Goal: Task Accomplishment & Management: Use online tool/utility

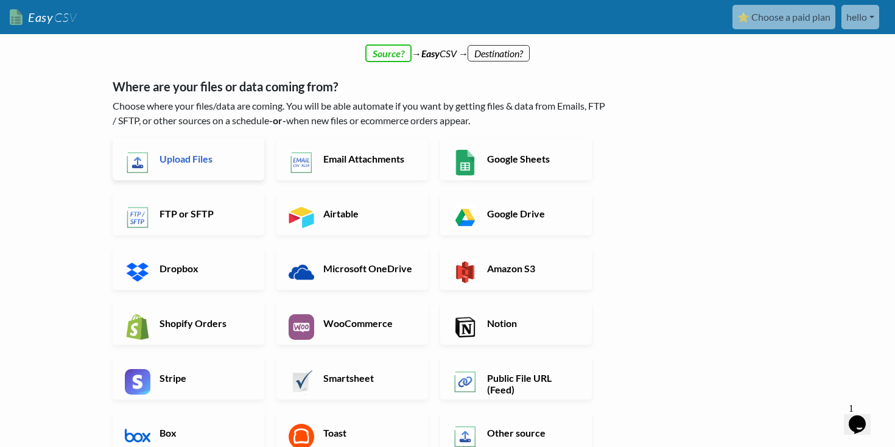
click at [198, 159] on h6 "Upload Files" at bounding box center [204, 159] width 96 height 12
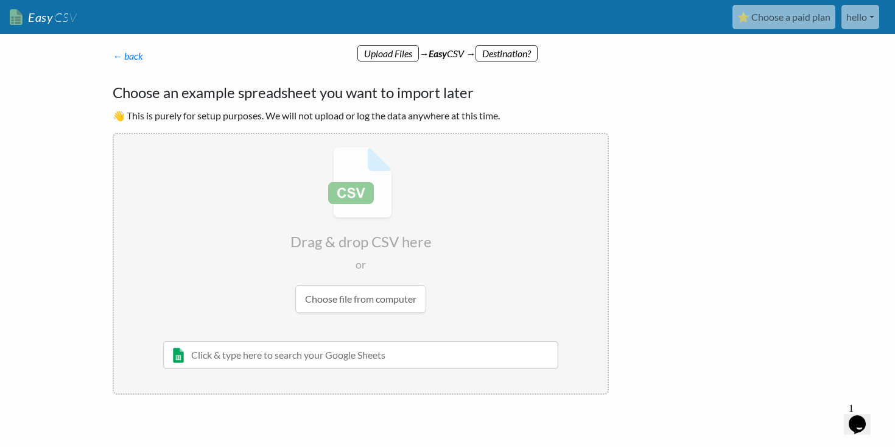
click at [358, 297] on input "file" at bounding box center [361, 230] width 494 height 192
type input "C:\fakepath\AI PROMPT SOCIETY MEMBERS - OG Members.csv"
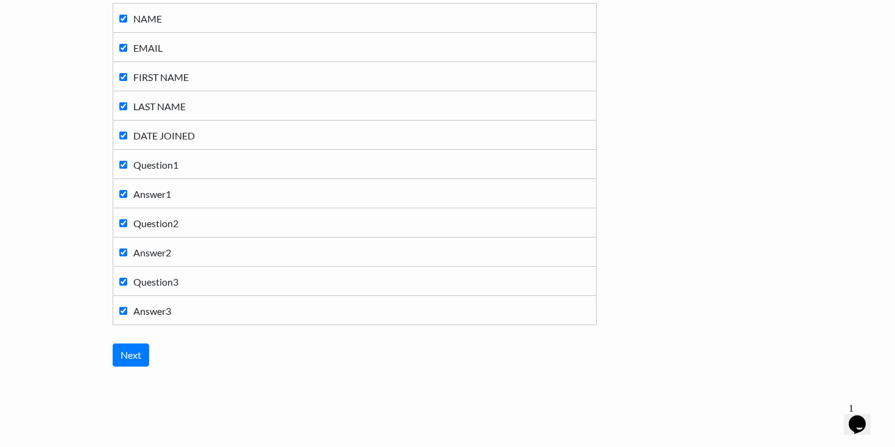
scroll to position [160, 0]
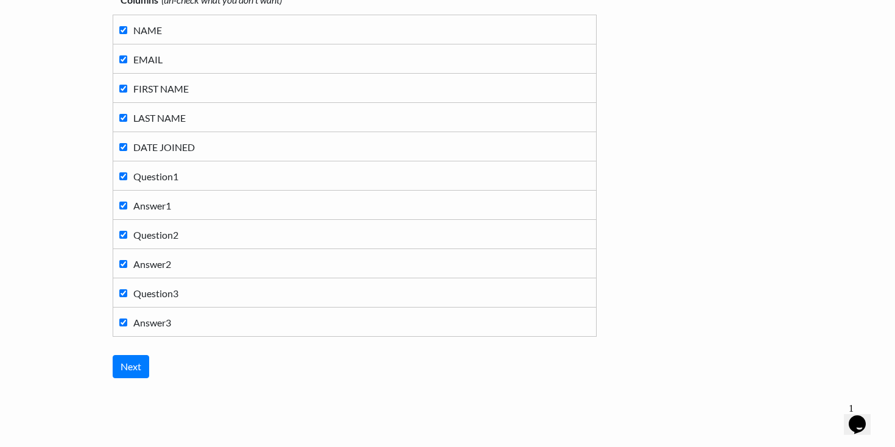
click at [122, 325] on input "Answer3" at bounding box center [123, 322] width 8 height 8
checkbox input "false"
click at [122, 292] on input "Question3" at bounding box center [123, 293] width 8 height 8
checkbox input "false"
click at [123, 266] on input "Answer2" at bounding box center [123, 264] width 8 height 8
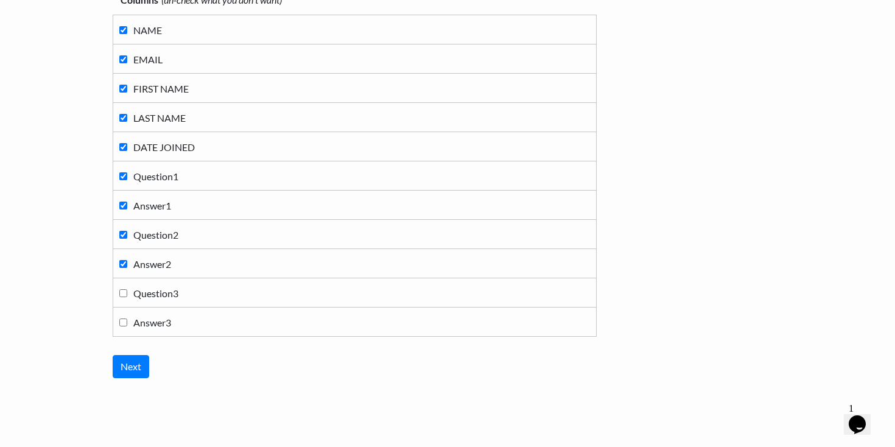
checkbox input "false"
click at [121, 237] on input "Question2" at bounding box center [123, 235] width 8 height 8
checkbox input "false"
click at [121, 205] on input "Answer1" at bounding box center [123, 206] width 8 height 8
checkbox input "false"
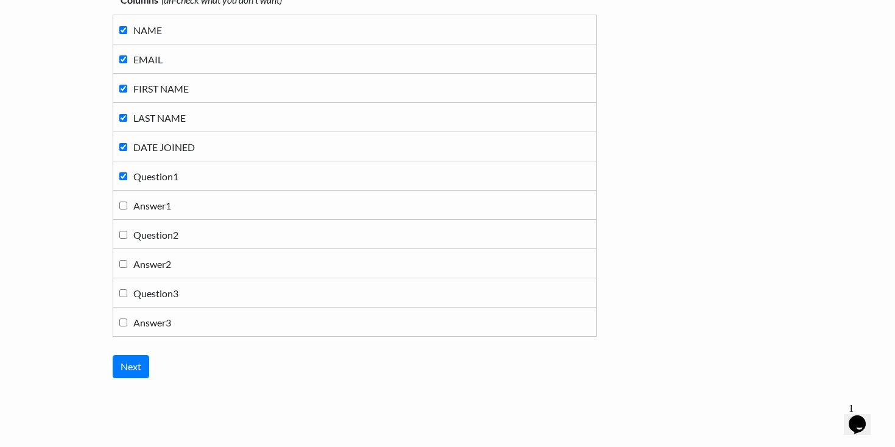
click at [121, 184] on td "Question1" at bounding box center [354, 175] width 483 height 29
click at [121, 181] on label "Question1" at bounding box center [354, 175] width 471 height 16
click at [121, 180] on input "Question1" at bounding box center [123, 176] width 8 height 8
checkbox input "false"
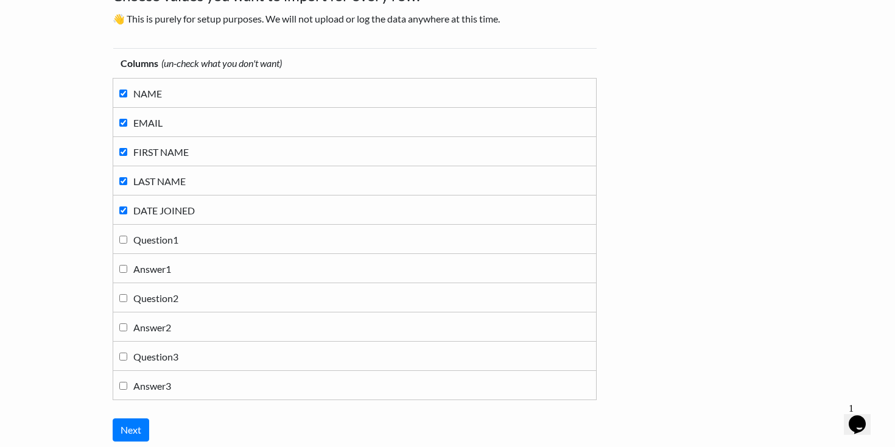
scroll to position [96, 0]
click at [136, 429] on input "Next" at bounding box center [131, 430] width 37 height 23
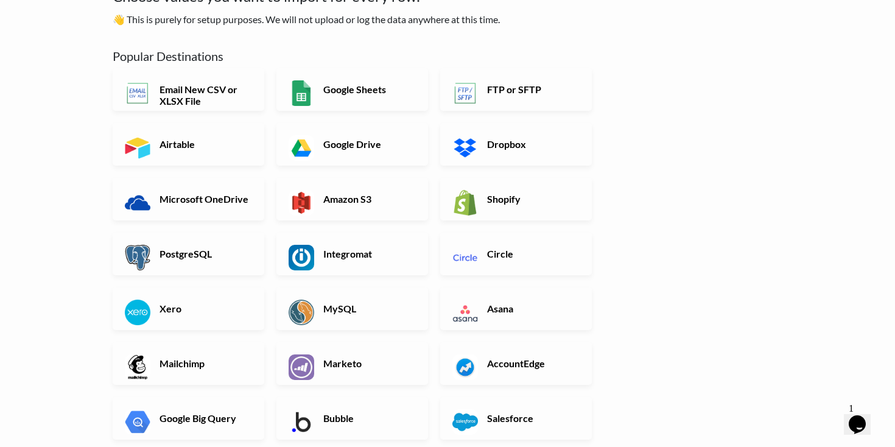
scroll to position [0, 0]
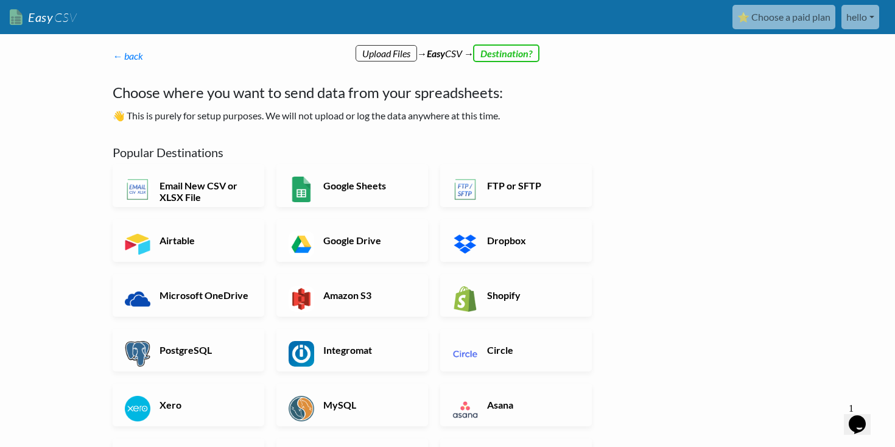
click at [619, 139] on div "← back Thanks for signing up! Set up your Import Flow and Upload Page in 1 minu…" at bounding box center [360, 399] width 521 height 725
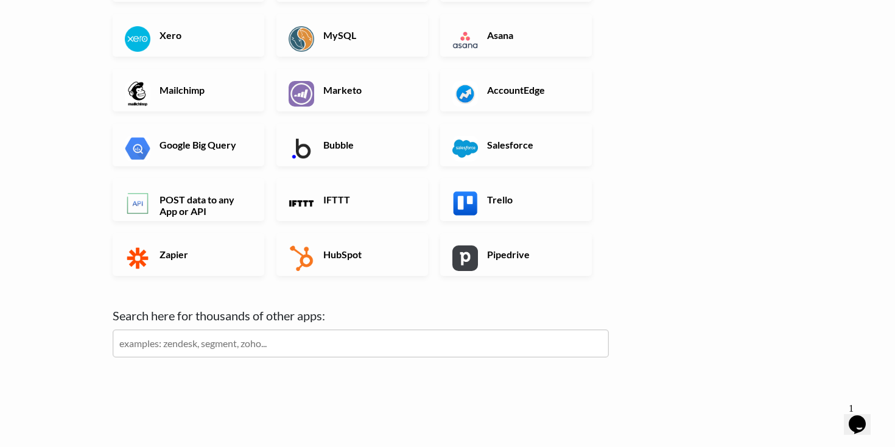
scroll to position [391, 0]
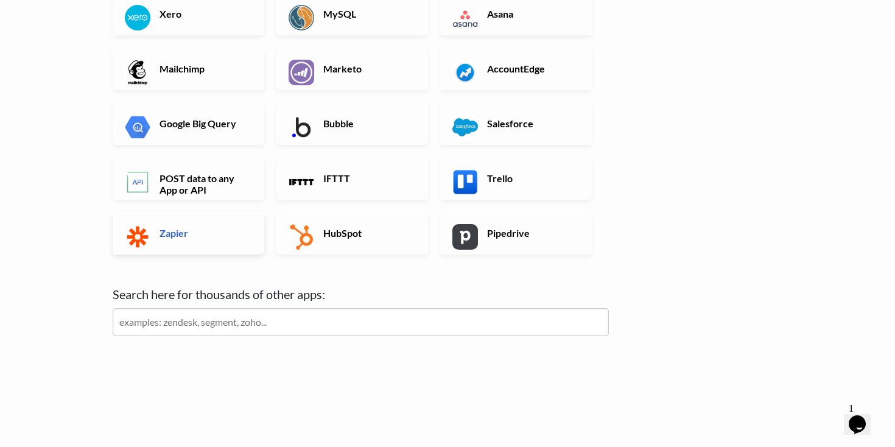
click at [194, 234] on h6 "Zapier" at bounding box center [204, 233] width 96 height 12
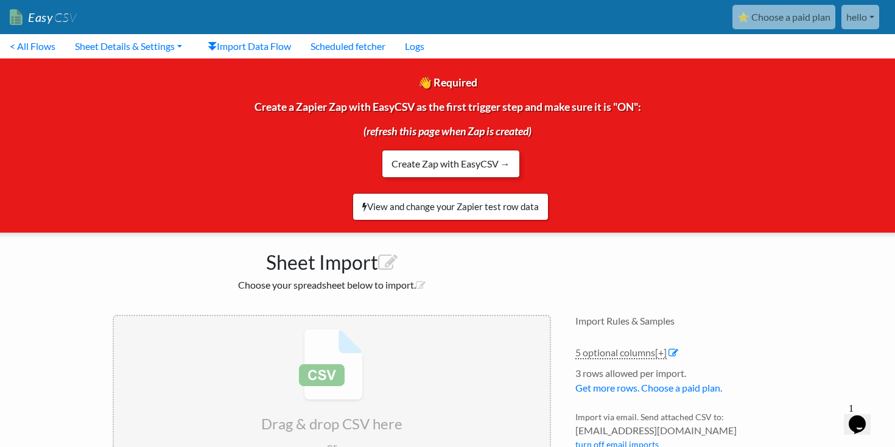
scroll to position [108, 0]
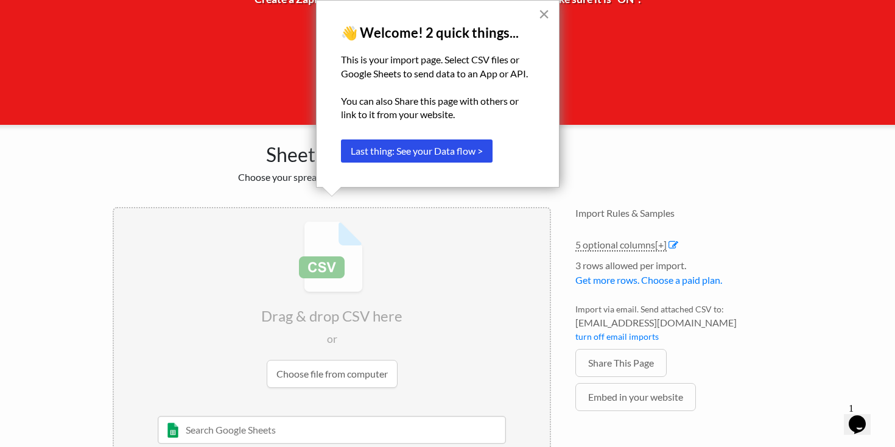
click at [544, 18] on button "×" at bounding box center [544, 13] width 12 height 19
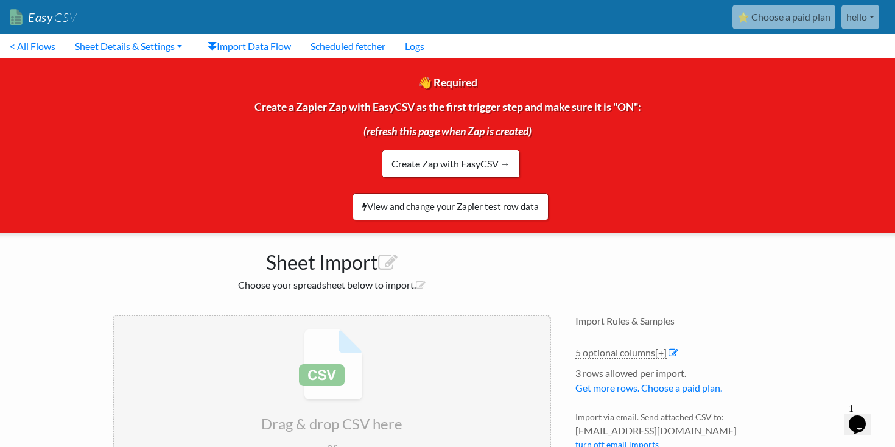
scroll to position [153, 0]
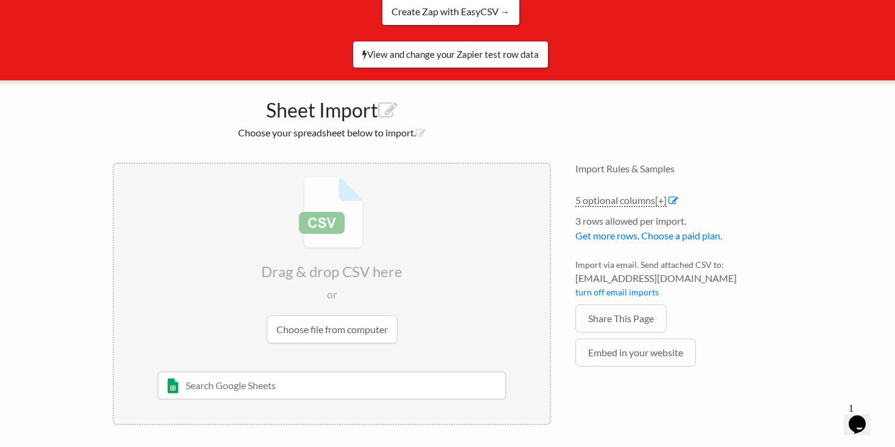
click at [320, 381] on input "text" at bounding box center [332, 385] width 349 height 28
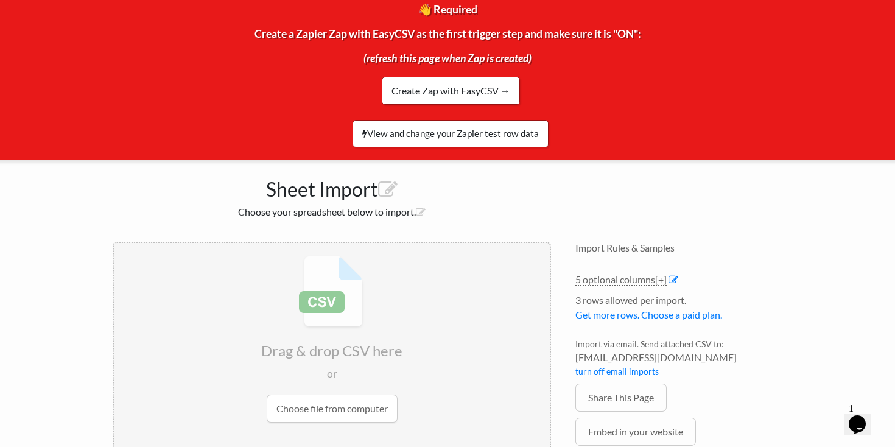
scroll to position [0, 0]
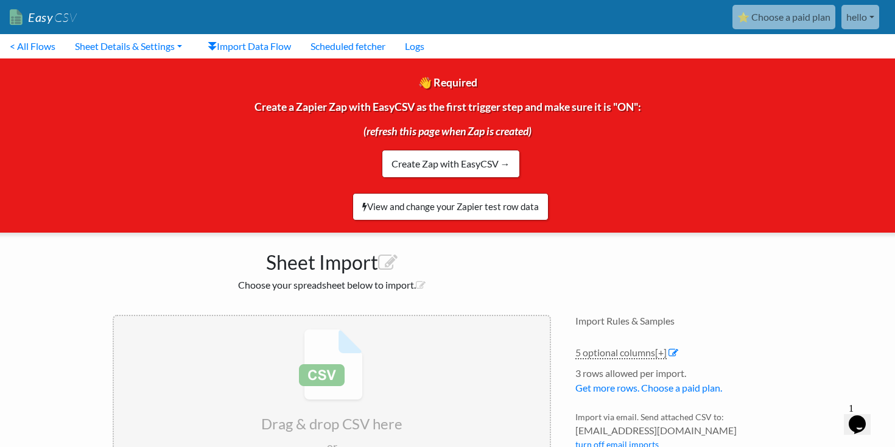
click at [486, 259] on h1 "Sheet Import" at bounding box center [332, 259] width 438 height 29
click at [466, 172] on link "Create Zap with EasyCSV →" at bounding box center [451, 164] width 138 height 28
